Goal: Task Accomplishment & Management: Use online tool/utility

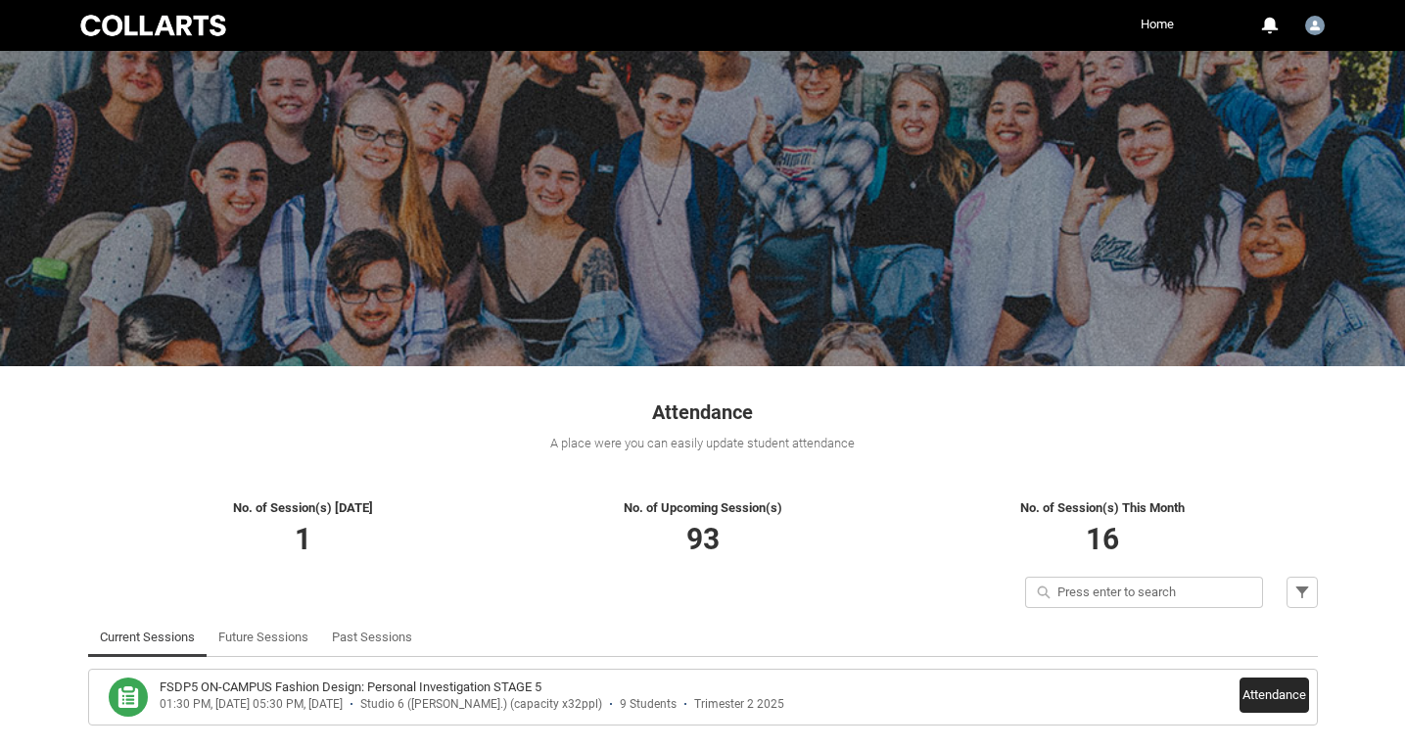
click at [1287, 691] on button "Attendance" at bounding box center [1275, 695] width 70 height 35
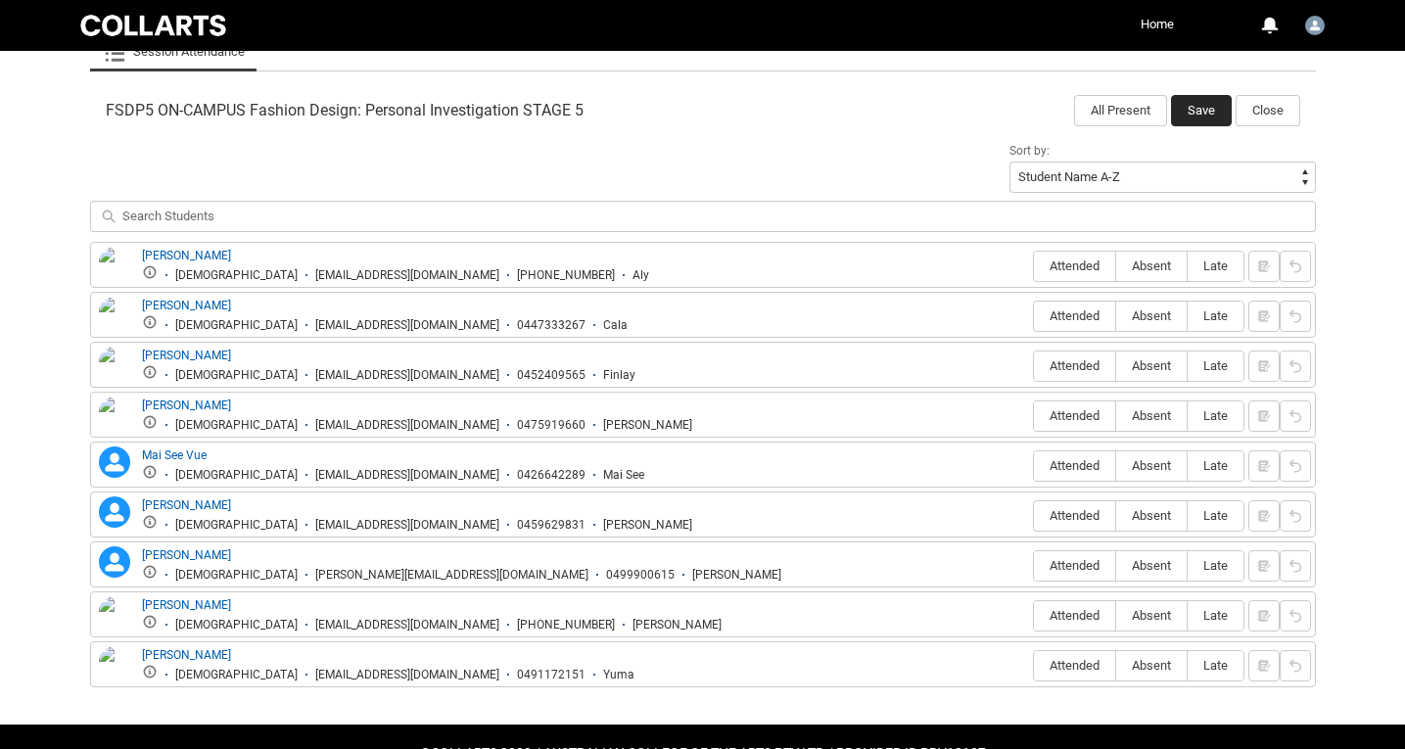
scroll to position [626, 0]
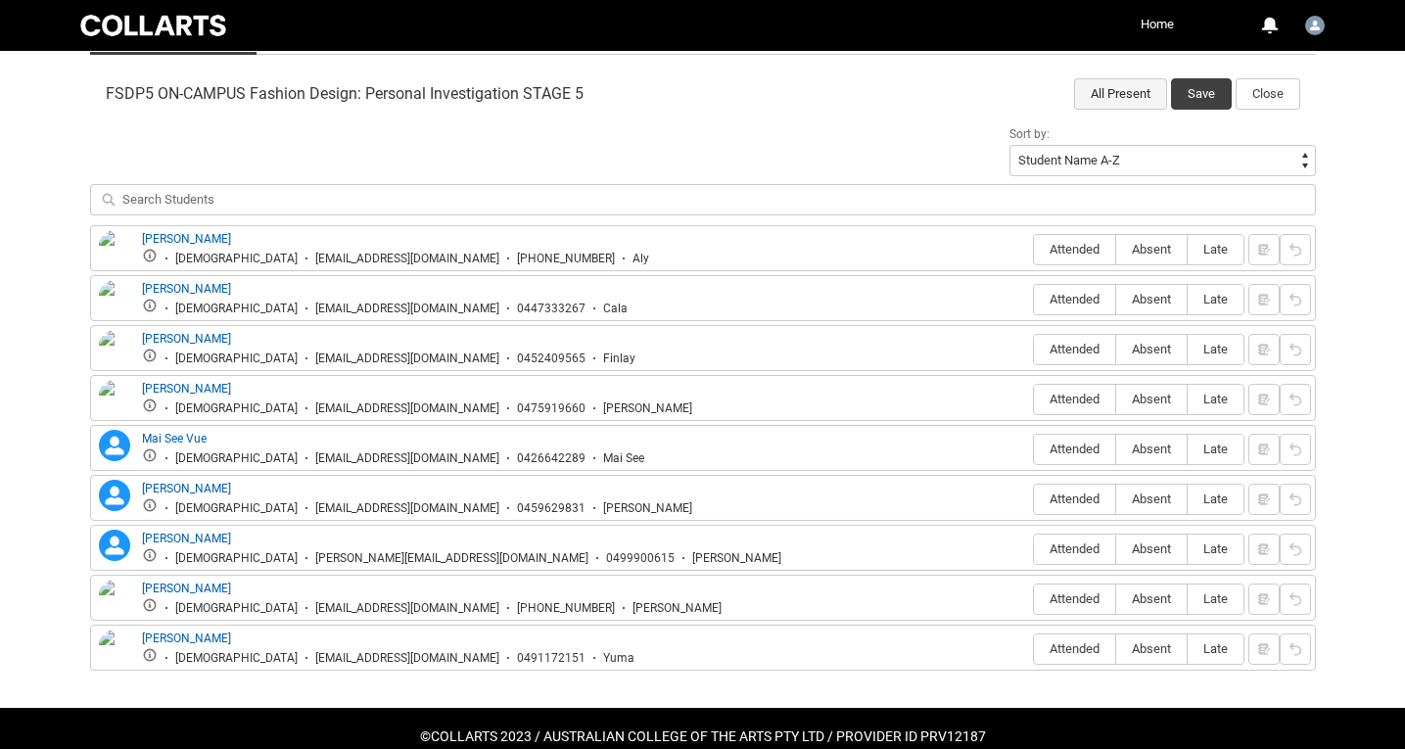
click at [1139, 98] on button "All Present" at bounding box center [1120, 93] width 93 height 31
radio input "true"
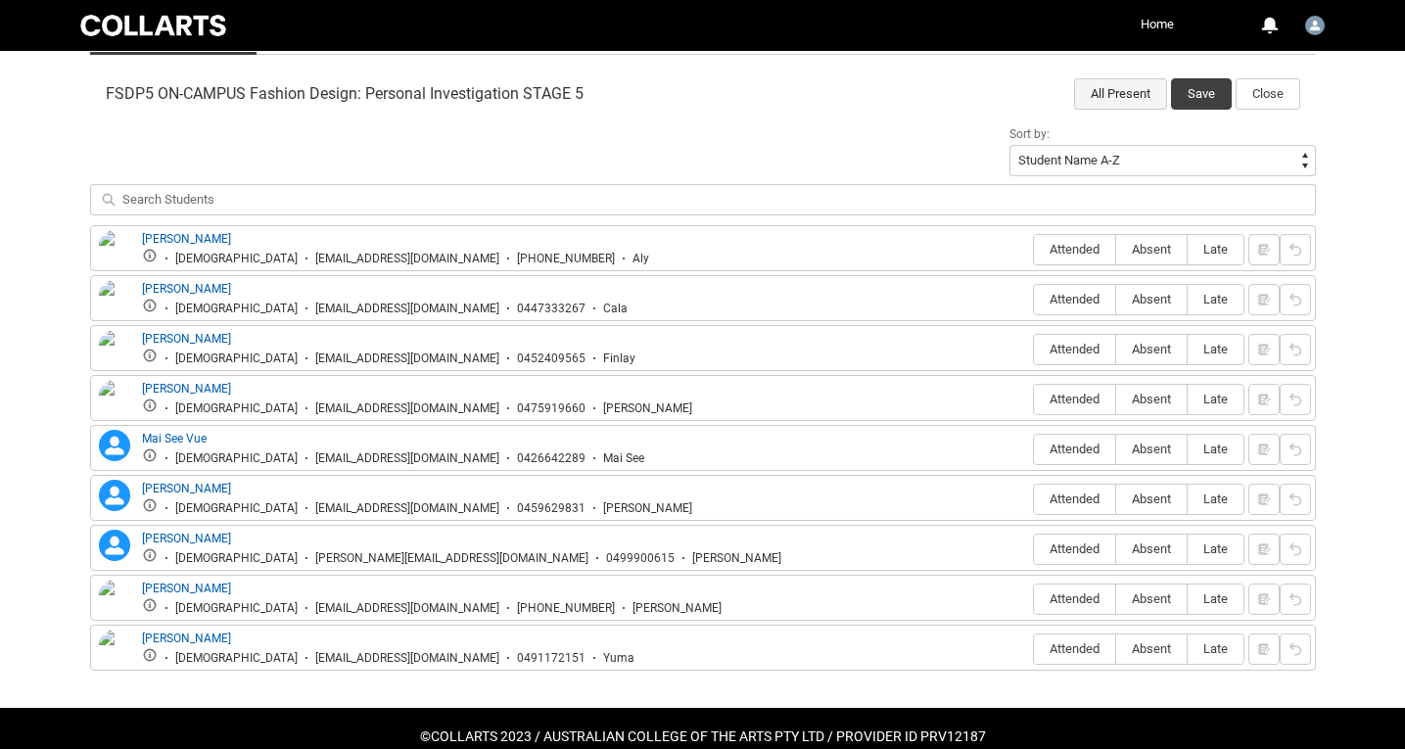
radio input "true"
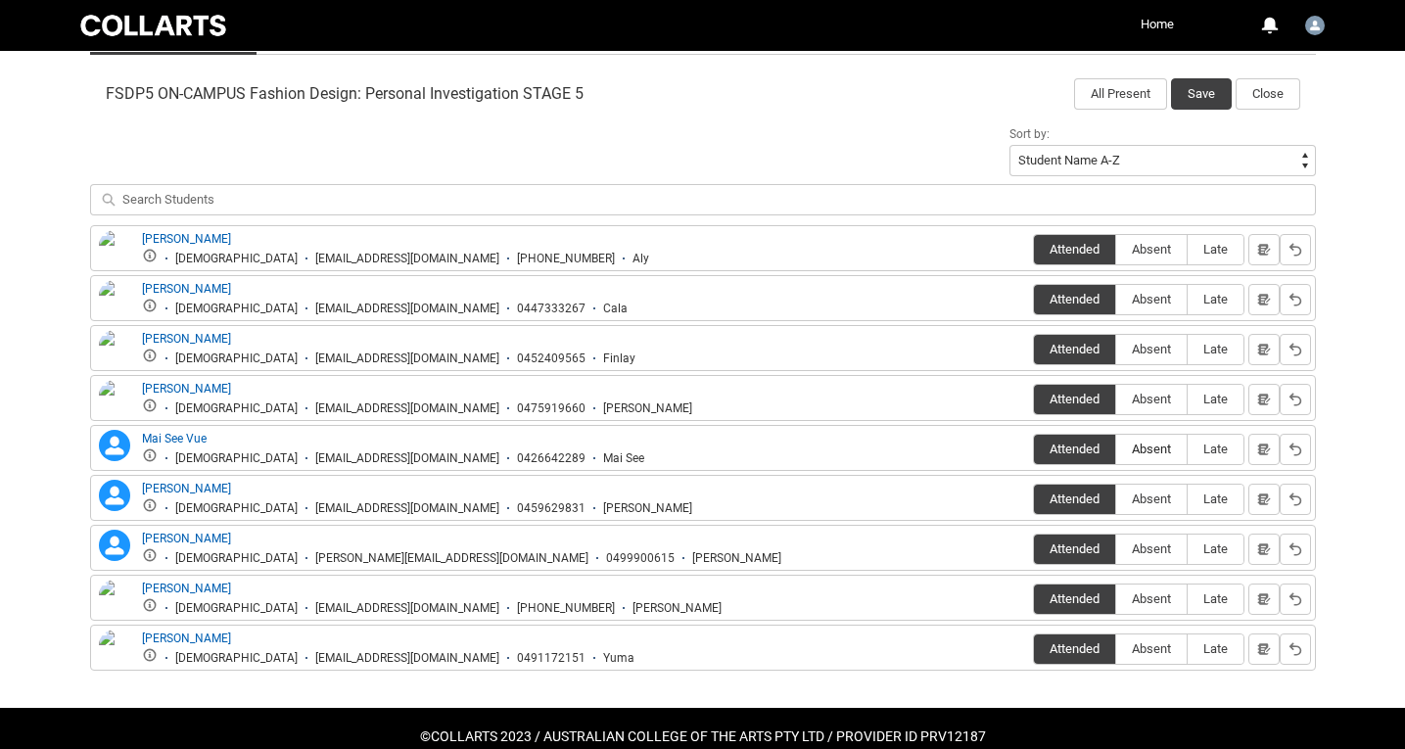
click at [1143, 446] on span "Absent" at bounding box center [1151, 449] width 71 height 15
click at [1116, 449] on input "Absent" at bounding box center [1116, 449] width 1 height 1
type lightning-radio-group "Absent"
radio input "true"
click at [1163, 546] on span "Absent" at bounding box center [1151, 549] width 71 height 15
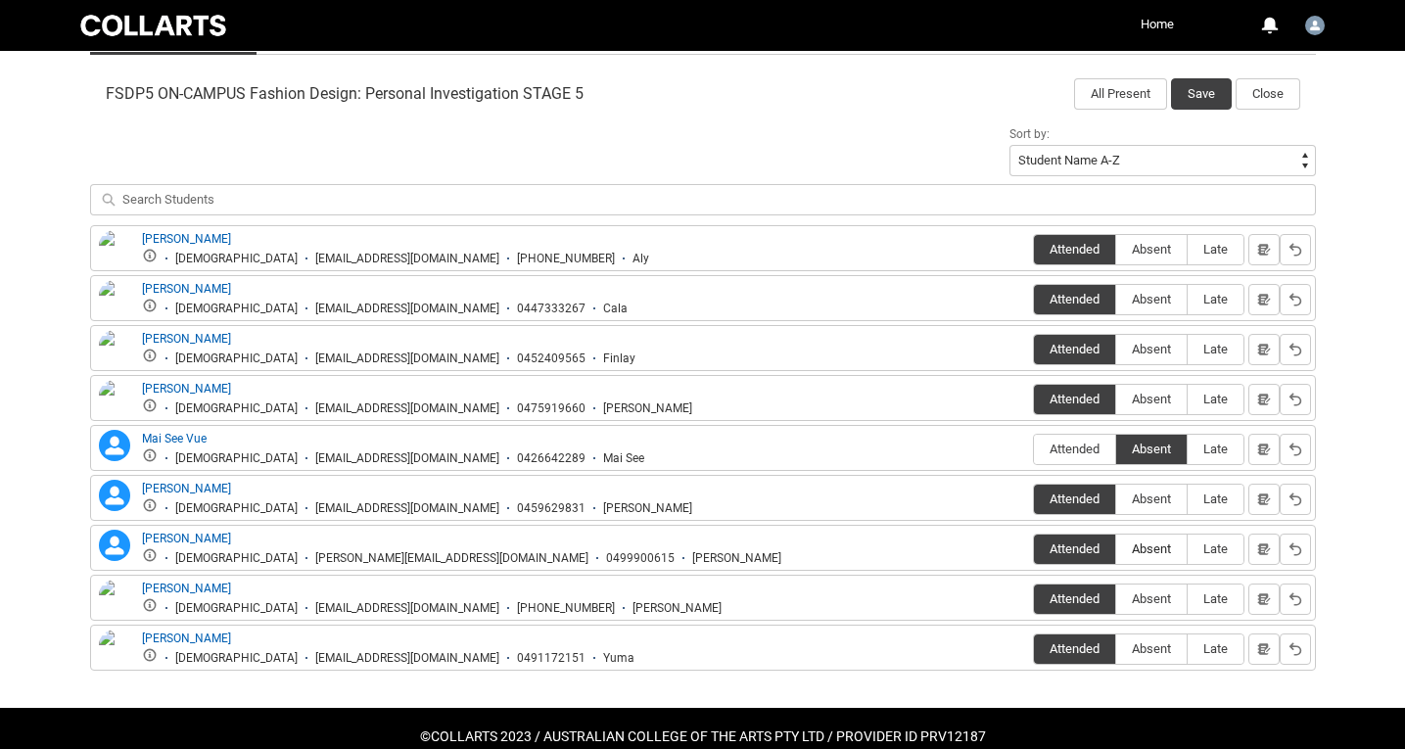
click at [1116, 548] on input "Absent" at bounding box center [1116, 548] width 1 height 1
type lightning-radio-group "Absent"
radio input "true"
click at [1210, 88] on button "Save" at bounding box center [1201, 93] width 61 height 31
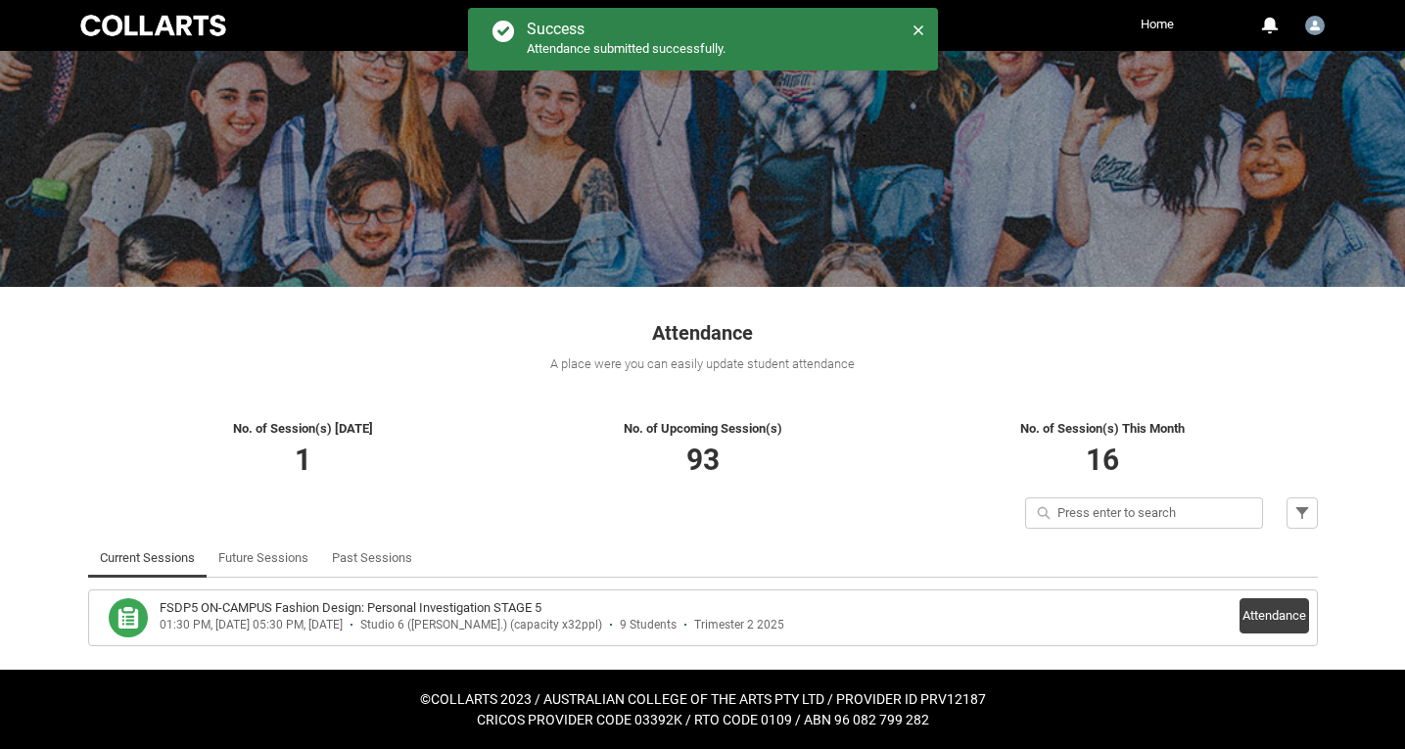
scroll to position [77, 0]
